Goal: Find specific page/section: Find specific page/section

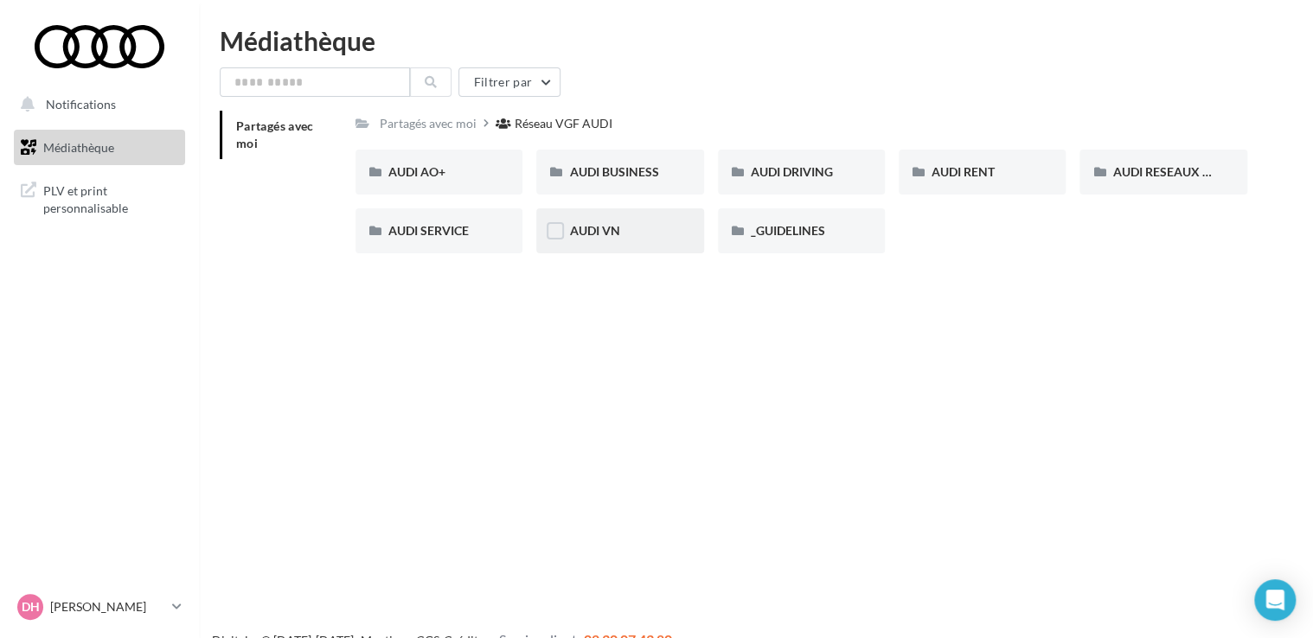
click at [605, 239] on div "AUDI VN" at bounding box center [619, 230] width 101 height 17
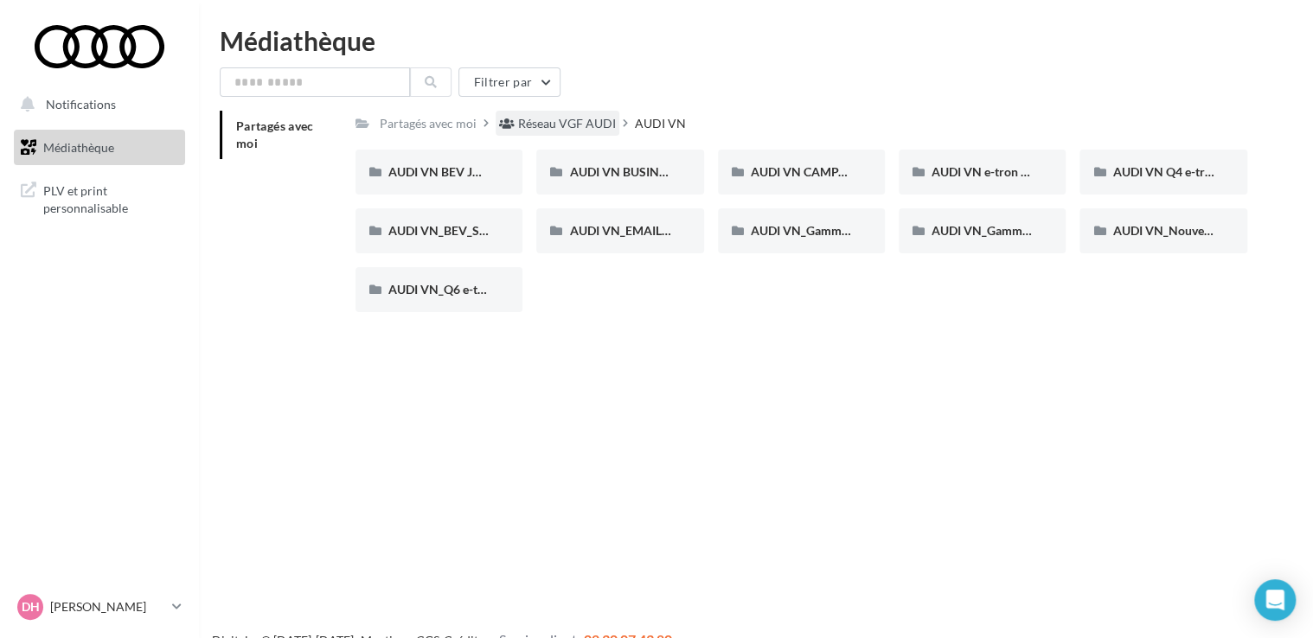
click at [547, 123] on div "Réseau VGF AUDI" at bounding box center [567, 123] width 98 height 17
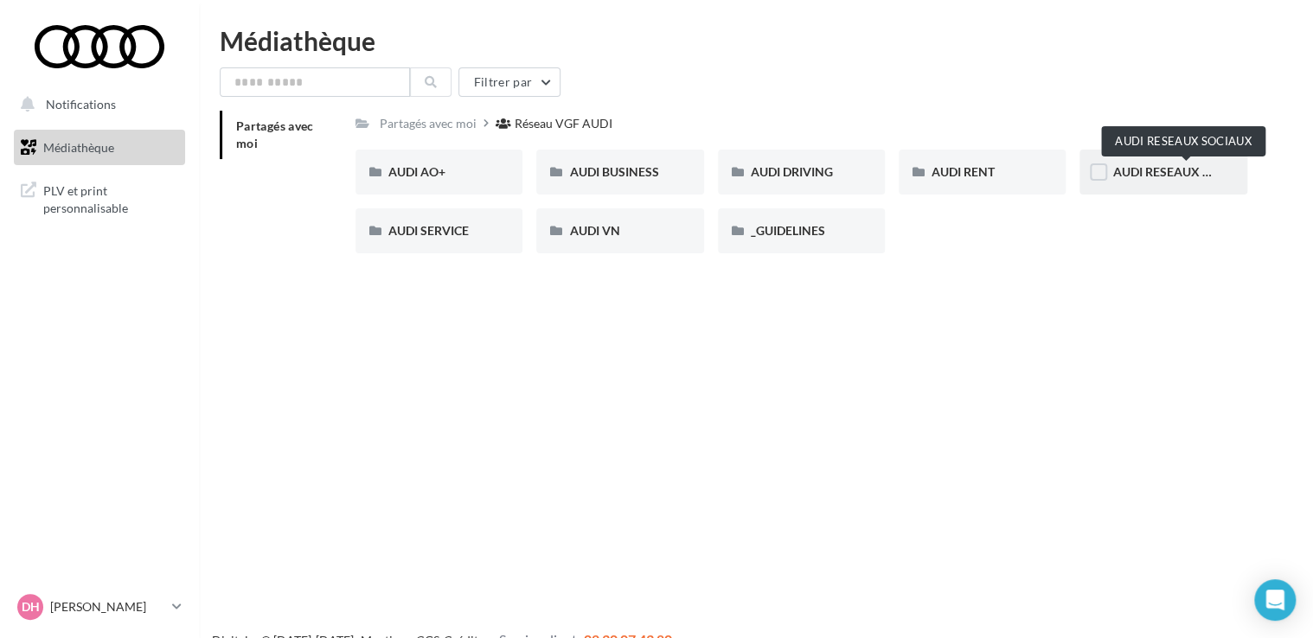
click at [1149, 168] on span "AUDI RESEAUX SOCIAUX" at bounding box center [1183, 171] width 143 height 15
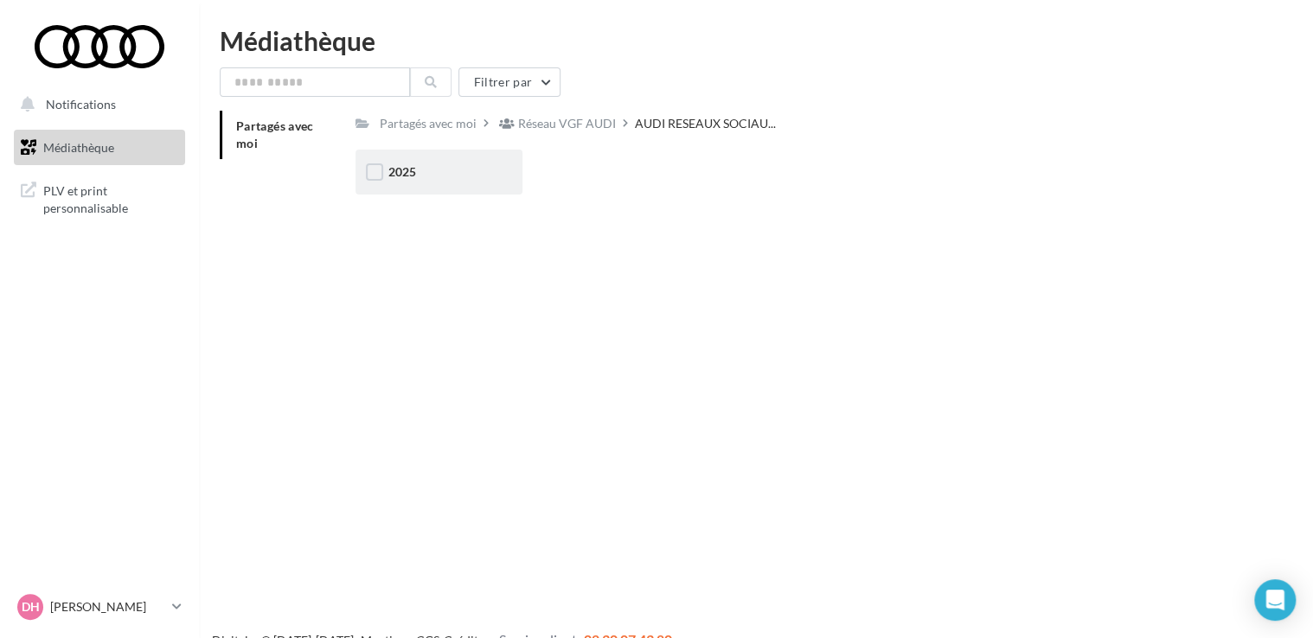
click at [447, 181] on div "2025" at bounding box center [438, 171] width 101 height 17
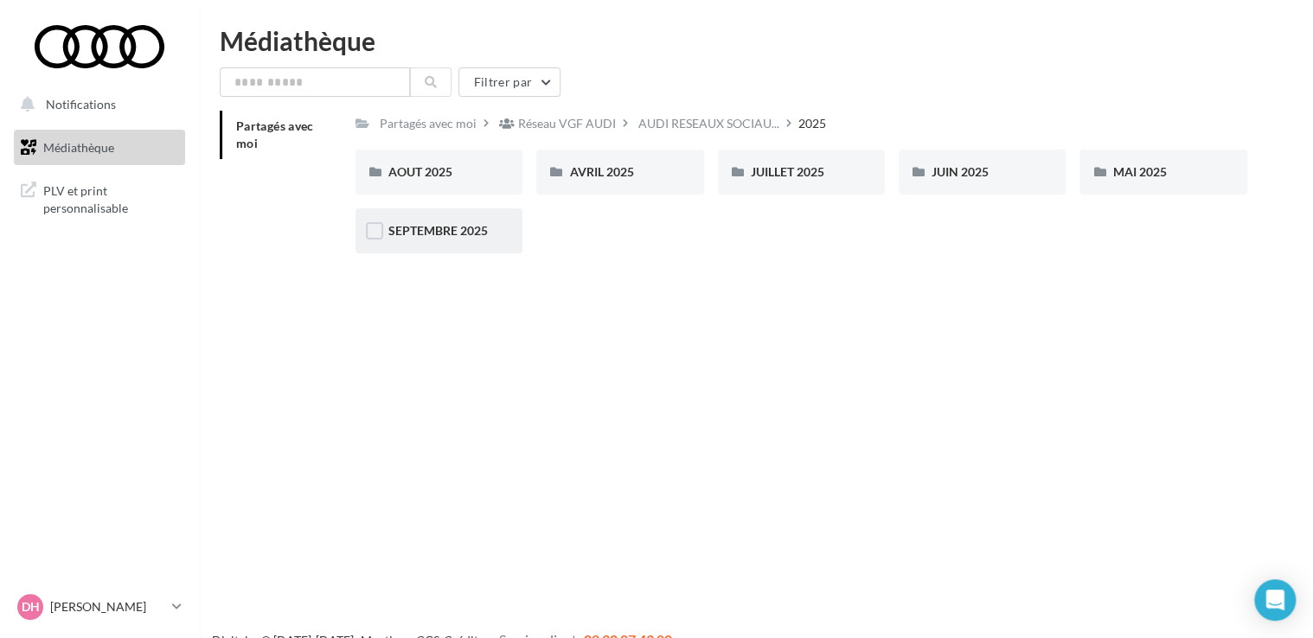
click at [443, 236] on span "SEPTEMBRE 2025" at bounding box center [437, 230] width 99 height 15
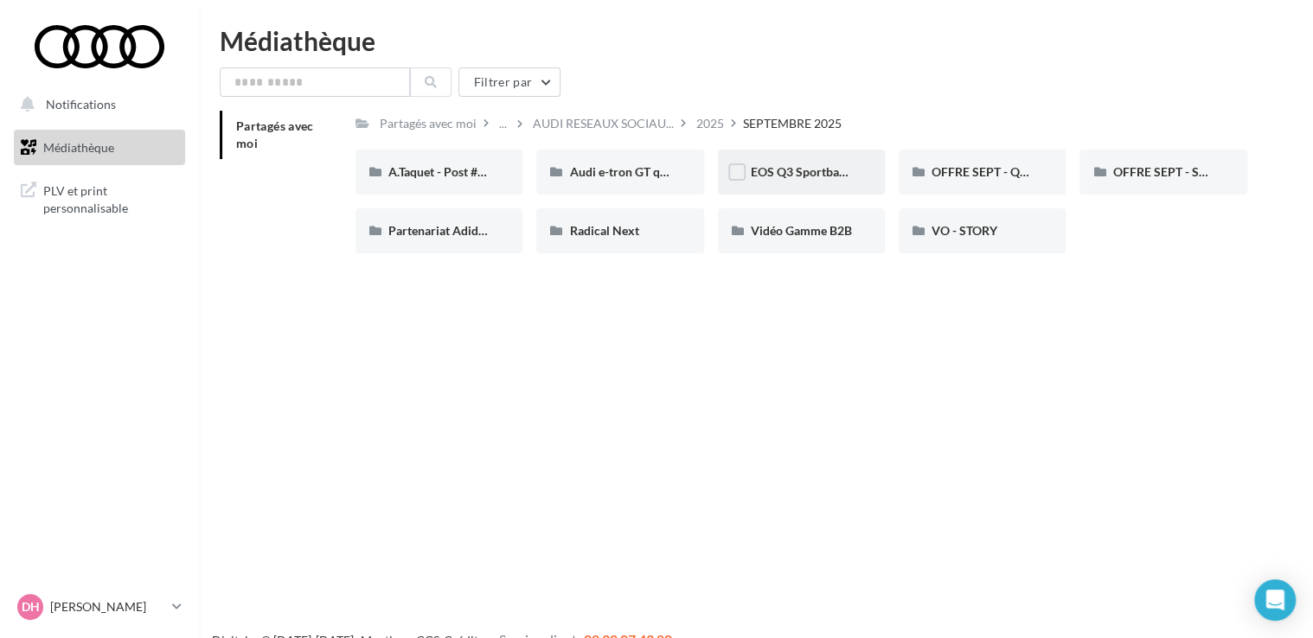
click at [758, 182] on div "EOS Q3 Sportback & SB e-Hybrid" at bounding box center [801, 172] width 167 height 45
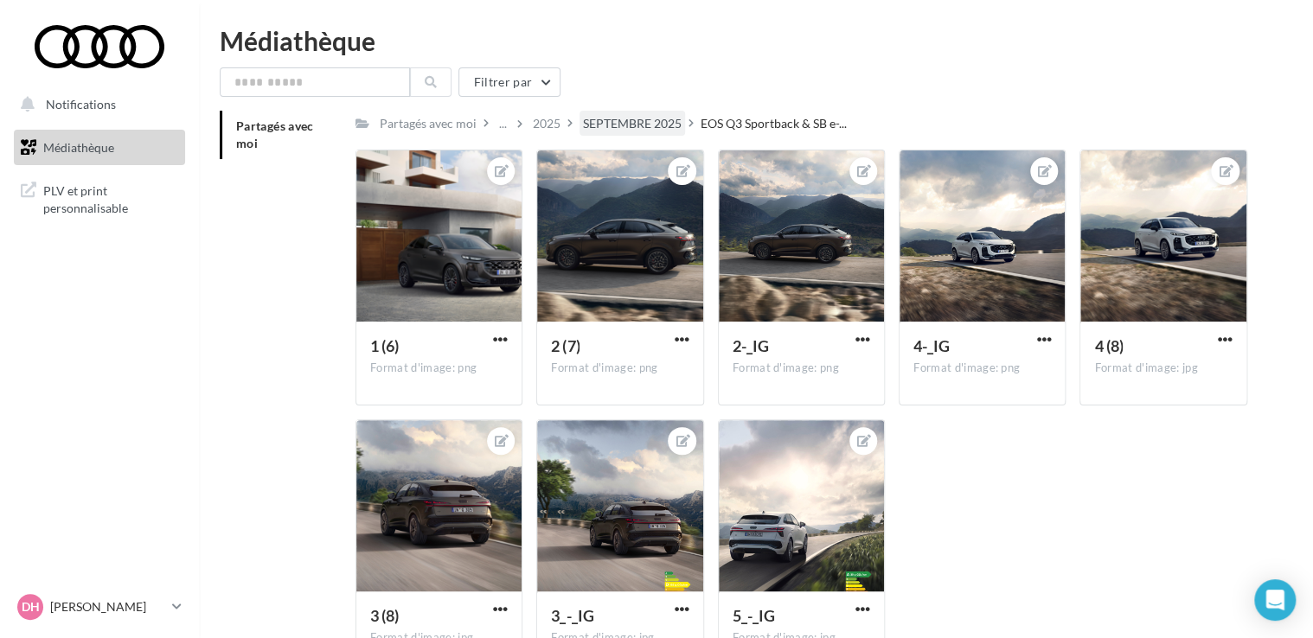
click at [664, 126] on div "SEPTEMBRE 2025" at bounding box center [632, 123] width 99 height 17
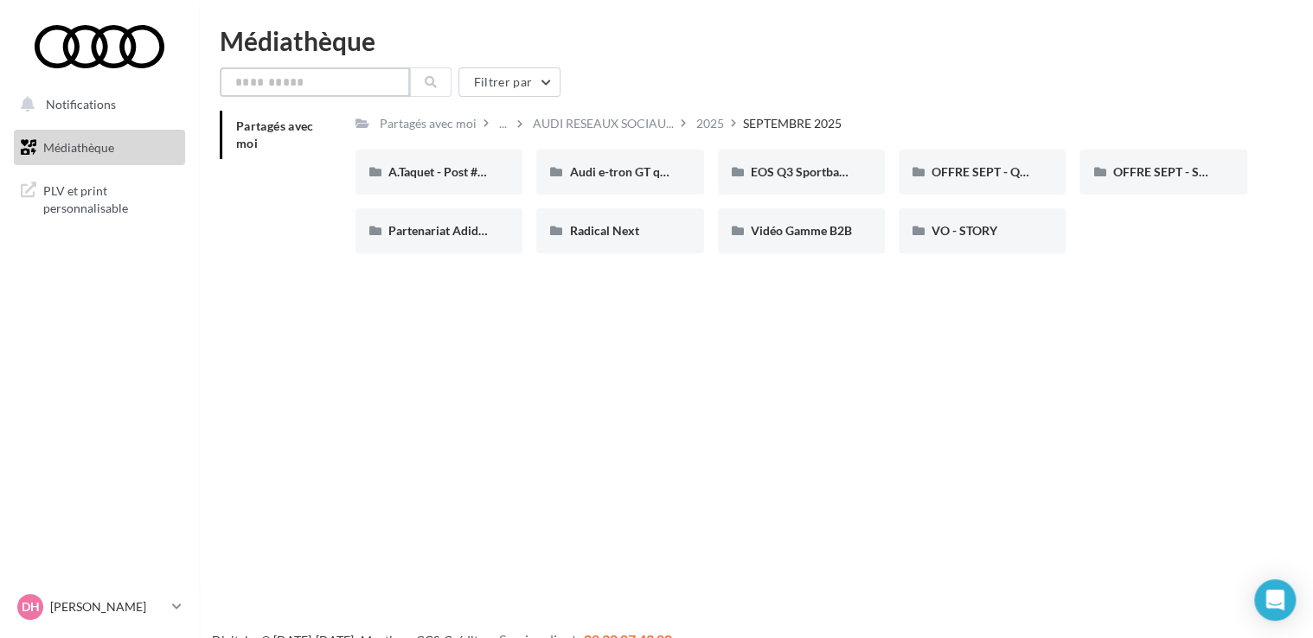
click at [294, 86] on input "text" at bounding box center [315, 81] width 190 height 29
type input "**"
click at [457, 131] on div "Partagés avec moi" at bounding box center [428, 123] width 97 height 17
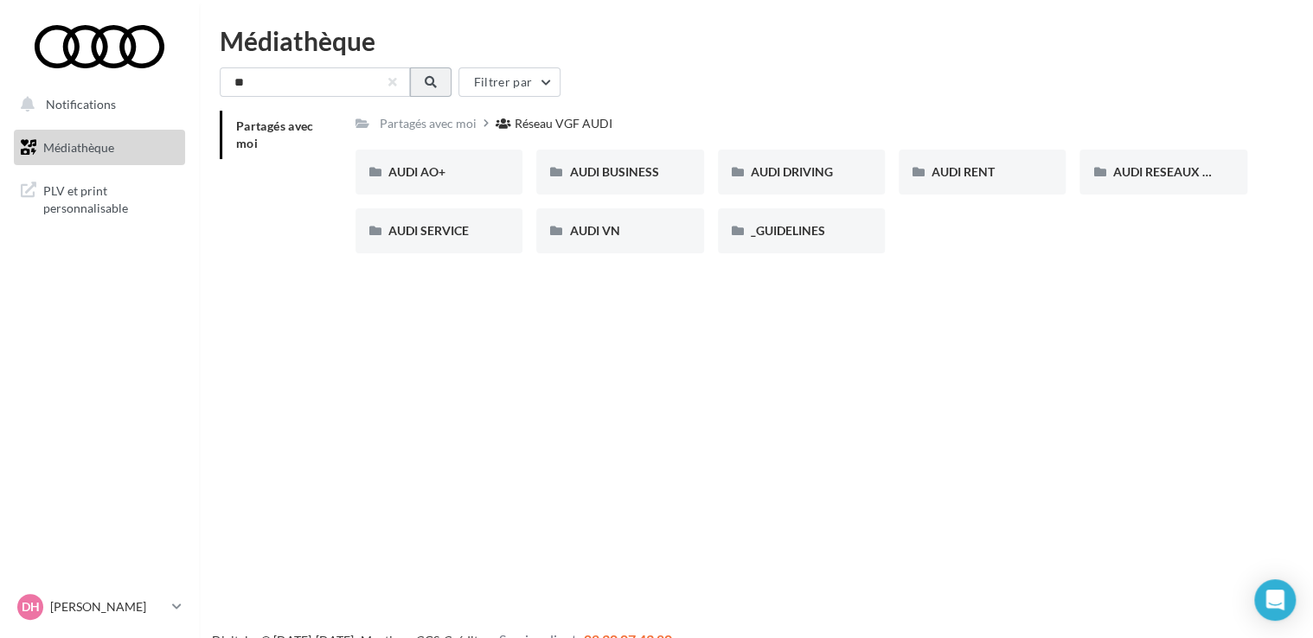
click at [422, 82] on button at bounding box center [431, 81] width 42 height 29
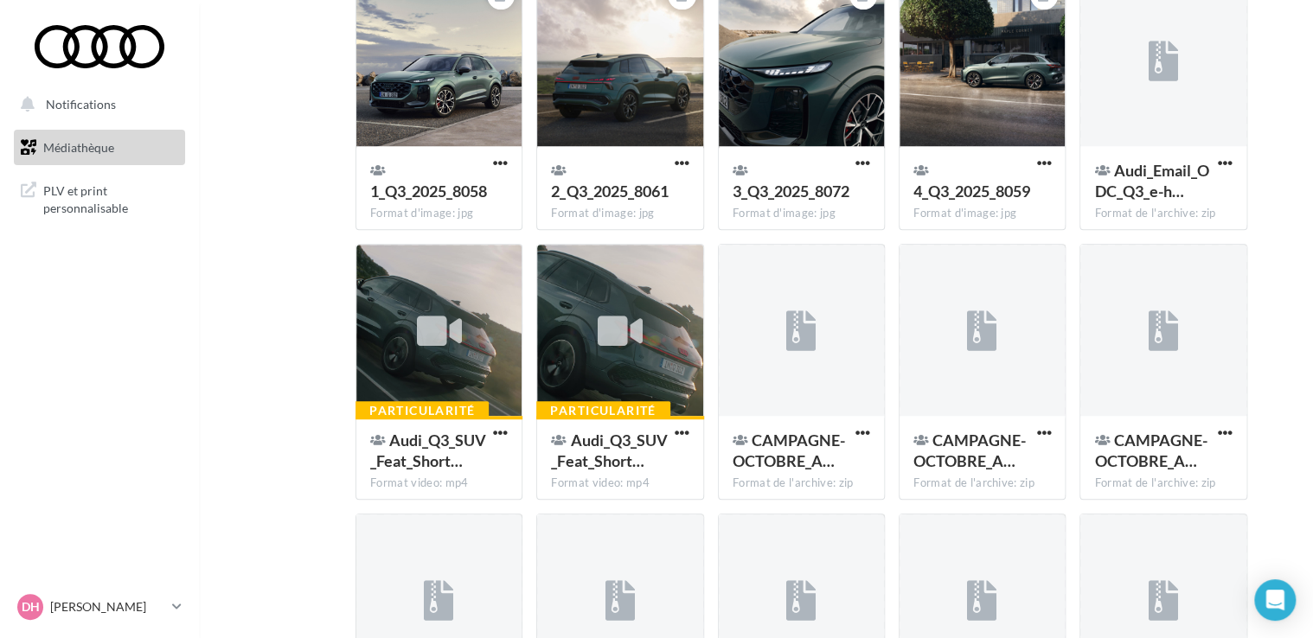
scroll to position [173, 0]
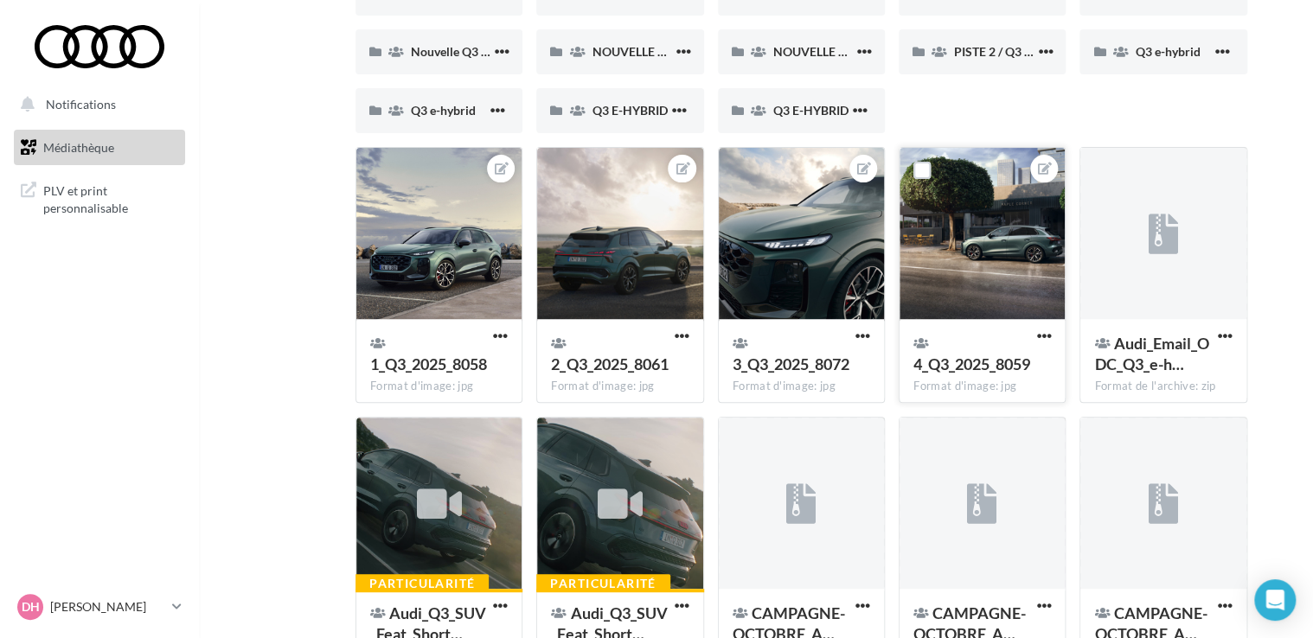
click at [1023, 245] on div at bounding box center [981, 234] width 165 height 173
click at [996, 266] on div at bounding box center [981, 234] width 165 height 173
click at [920, 174] on label at bounding box center [921, 170] width 17 height 17
click at [1020, 284] on div at bounding box center [981, 234] width 165 height 173
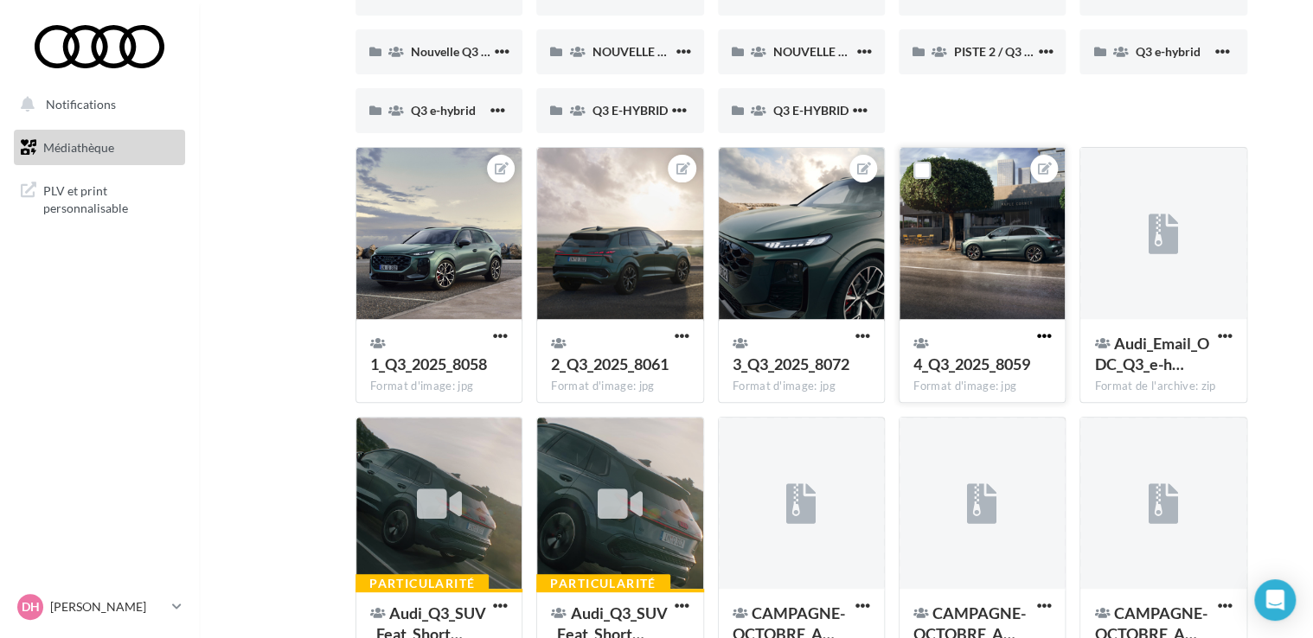
click at [1045, 334] on span "button" at bounding box center [1043, 336] width 15 height 15
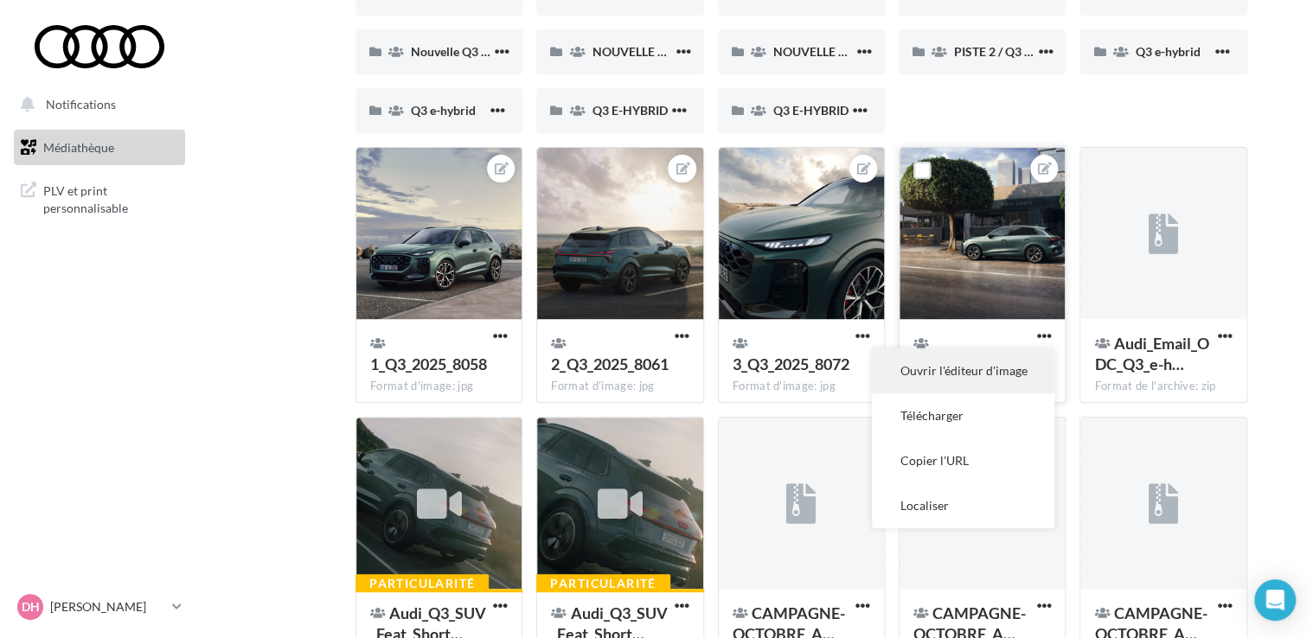
click at [949, 375] on button "Ouvrir l'éditeur d'image" at bounding box center [963, 371] width 182 height 45
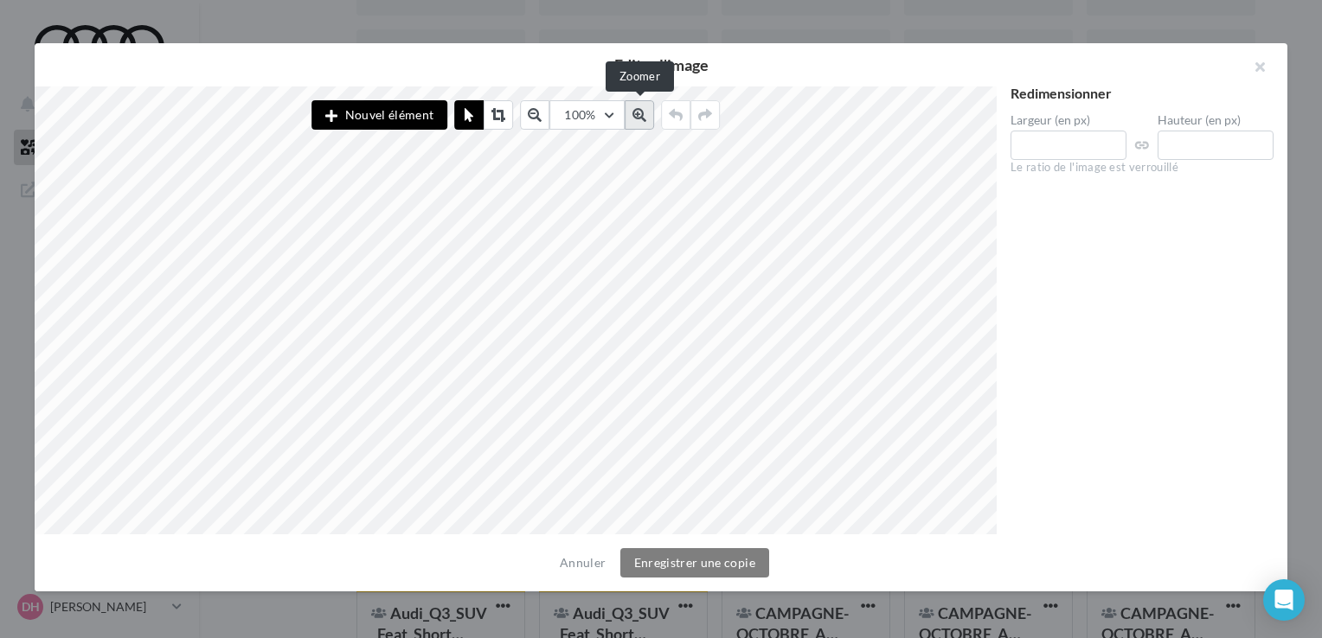
click at [637, 122] on button at bounding box center [638, 114] width 29 height 29
click at [634, 120] on icon at bounding box center [639, 115] width 14 height 14
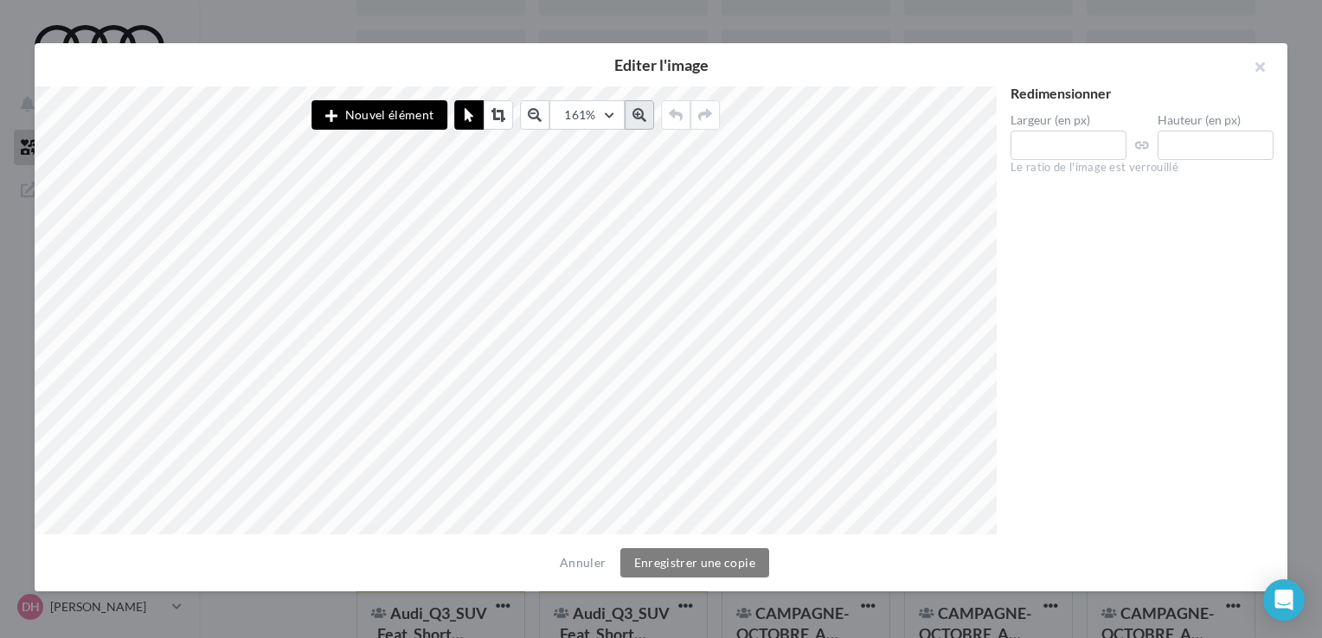
click at [634, 120] on icon at bounding box center [639, 115] width 14 height 14
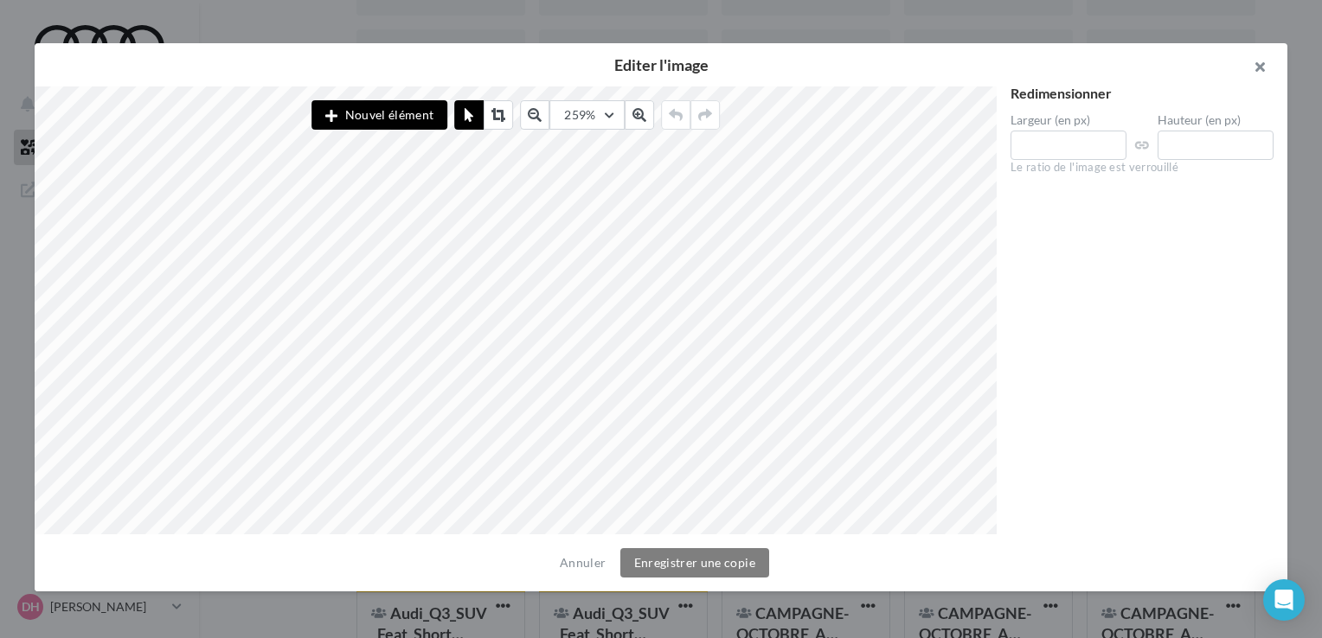
click at [1253, 67] on button "button" at bounding box center [1252, 69] width 69 height 52
